Goal: Task Accomplishment & Management: Manage account settings

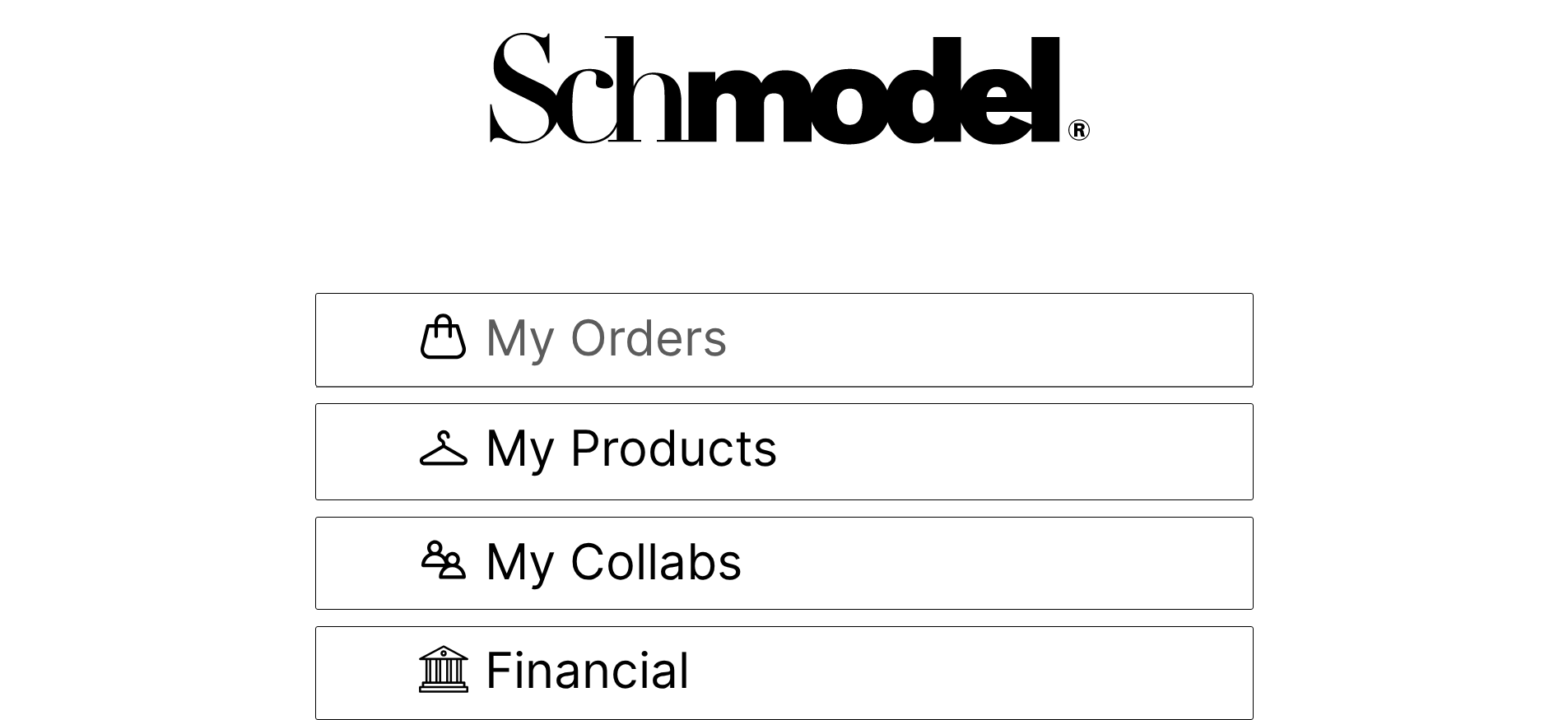
click at [812, 331] on span "My Orders" at bounding box center [784, 341] width 730 height 55
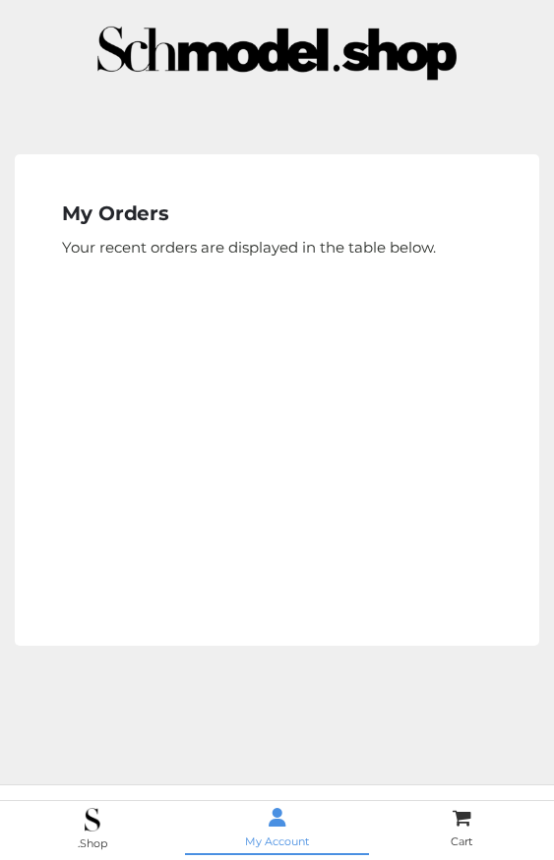
click at [255, 823] on span at bounding box center [277, 819] width 183 height 23
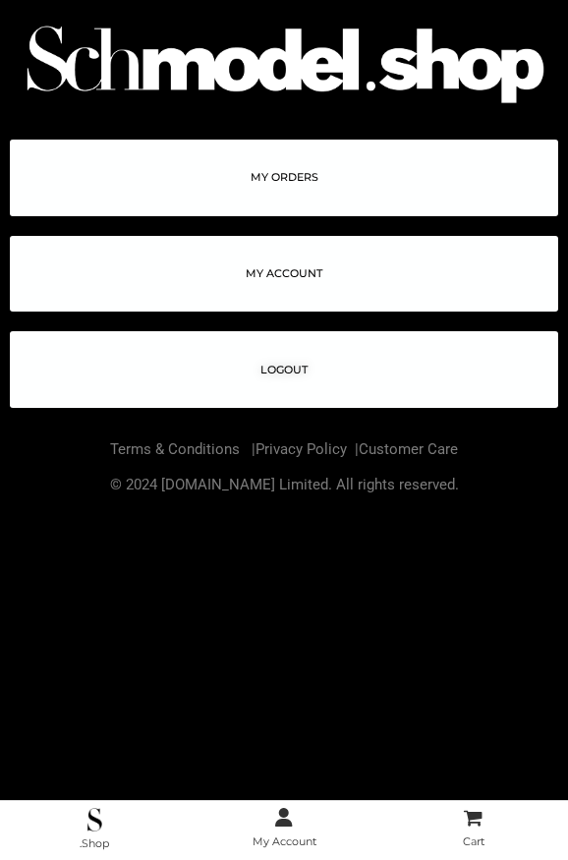
click at [308, 372] on span "LOGOUT" at bounding box center [284, 370] width 47 height 11
